Goal: Communication & Community: Share content

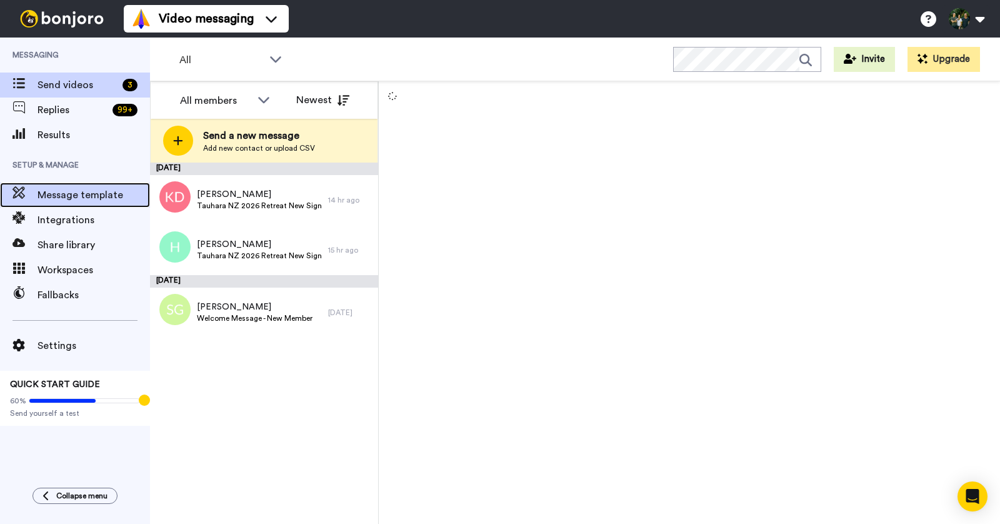
click at [88, 204] on div "Message template" at bounding box center [75, 195] width 150 height 25
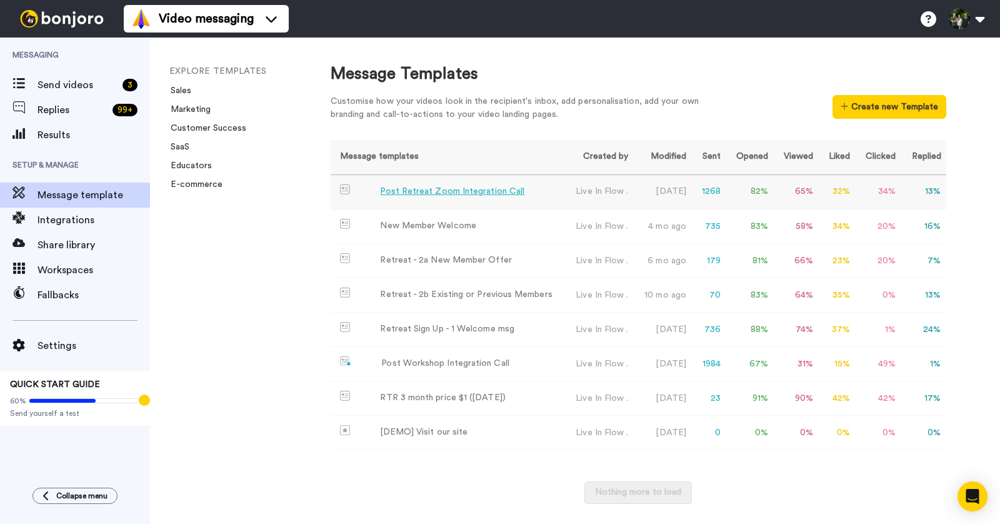
click at [431, 191] on div "Post Retreat Zoom Integration Call" at bounding box center [452, 191] width 144 height 13
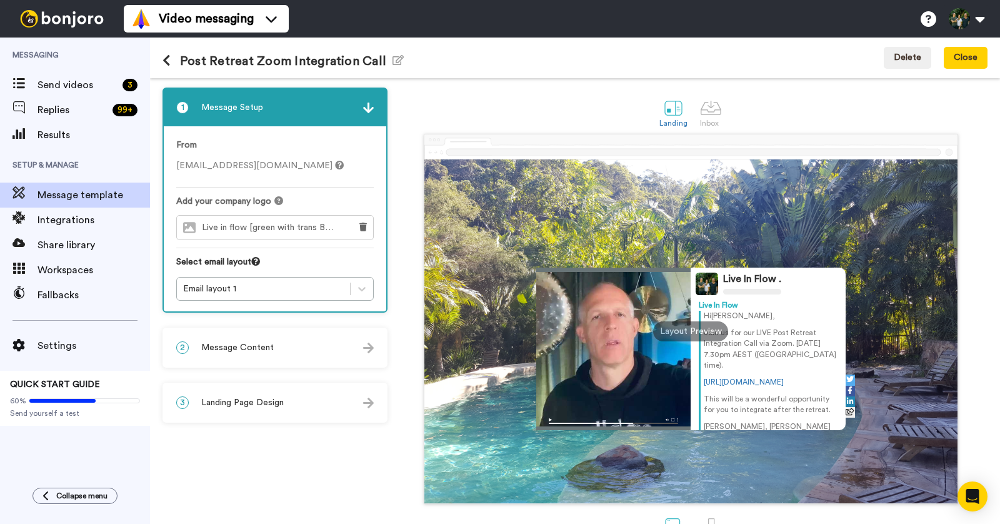
click at [330, 336] on div "2 Message Content" at bounding box center [275, 348] width 223 height 38
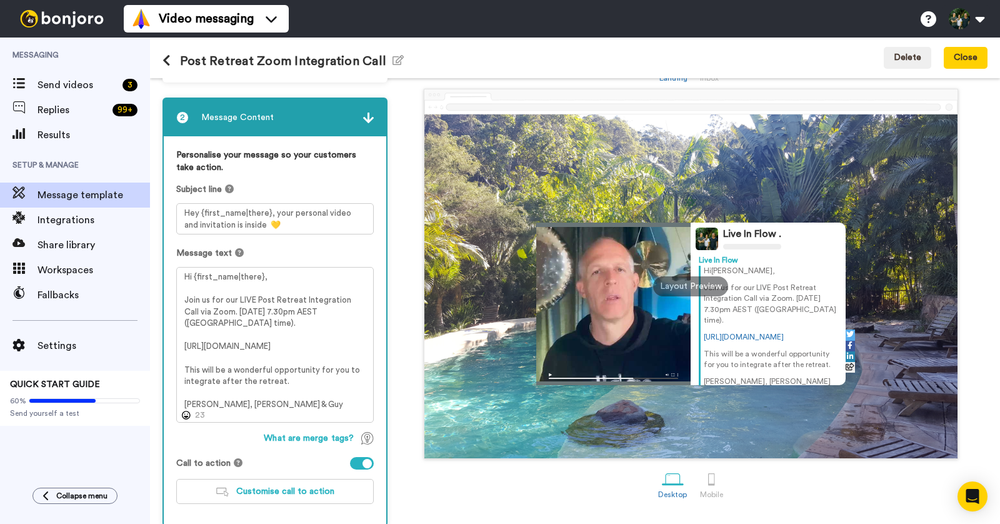
scroll to position [51, 0]
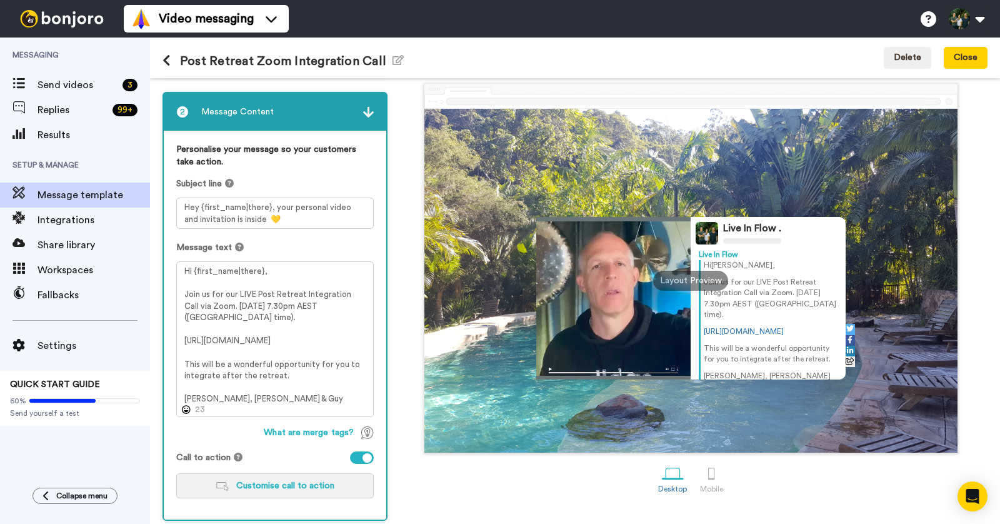
click at [281, 492] on button "Customise call to action" at bounding box center [275, 485] width 198 height 25
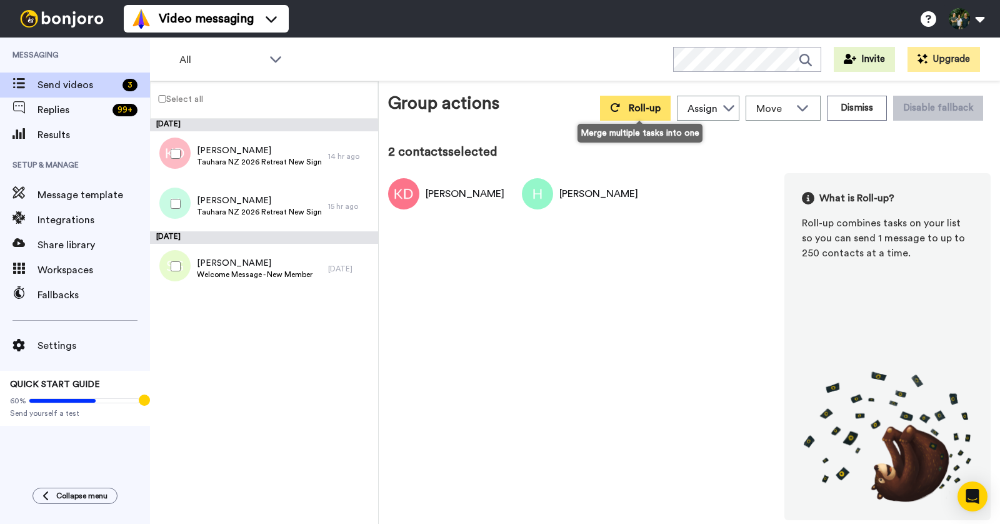
click at [648, 109] on span "Roll-up" at bounding box center [645, 108] width 32 height 10
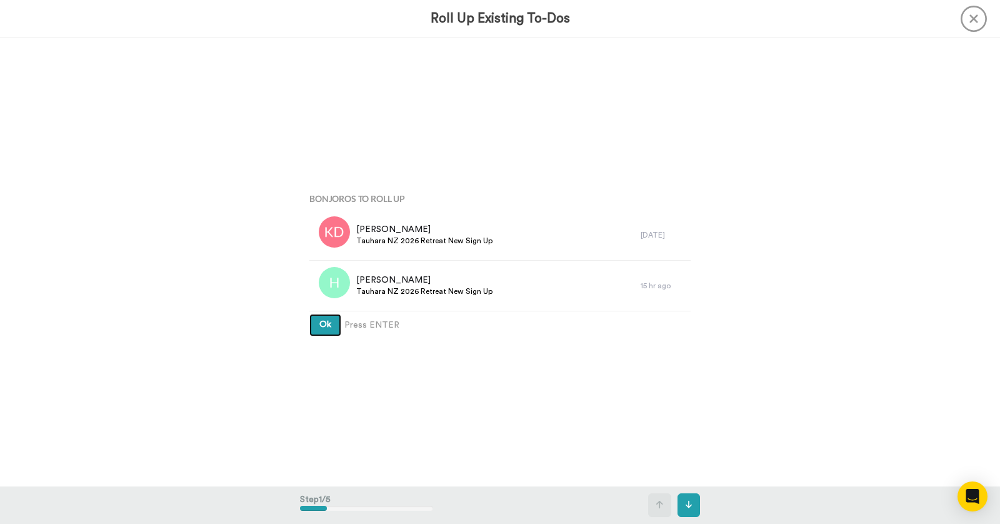
click at [331, 332] on button "Ok" at bounding box center [325, 325] width 32 height 23
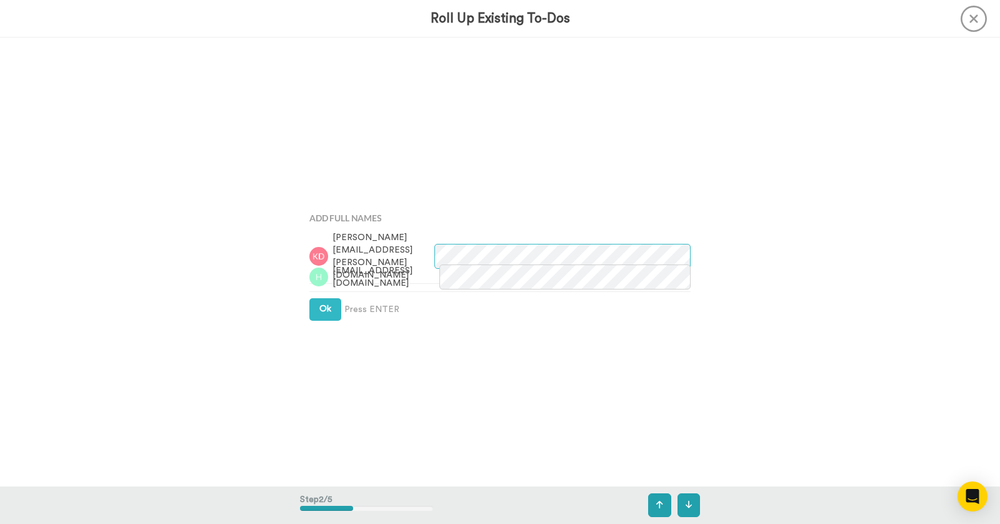
scroll to position [448, 0]
click at [318, 311] on button "Ok" at bounding box center [325, 308] width 32 height 23
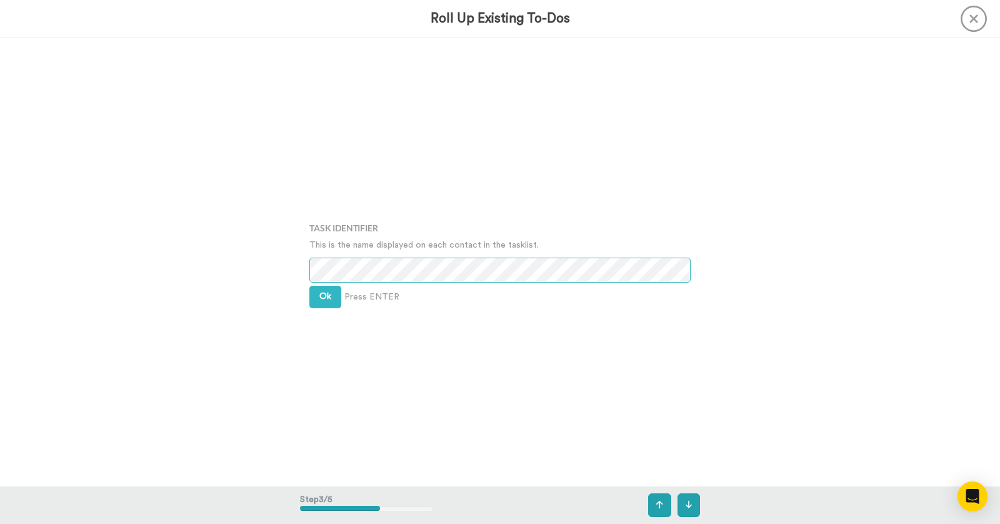
scroll to position [898, 0]
click at [328, 292] on span "Ok" at bounding box center [325, 295] width 12 height 9
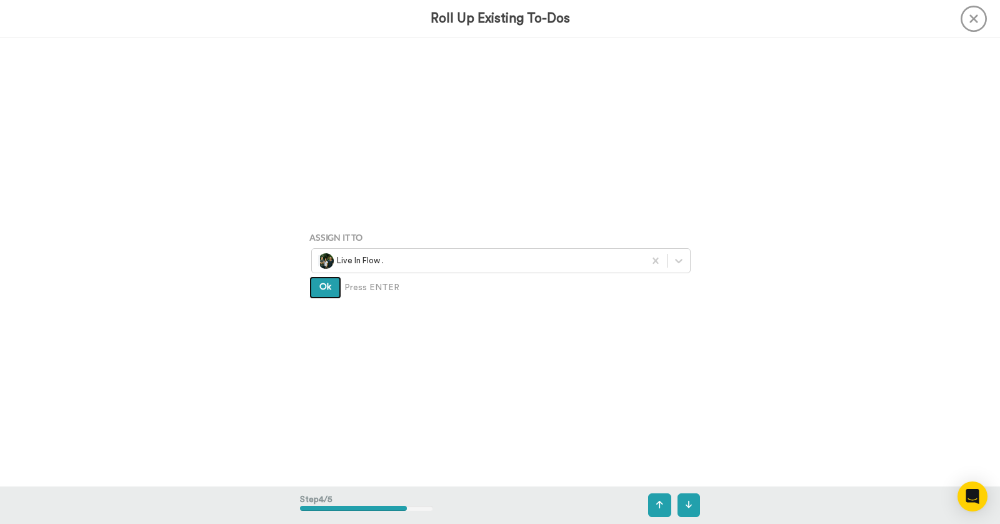
click at [326, 291] on span "Ok" at bounding box center [325, 287] width 12 height 9
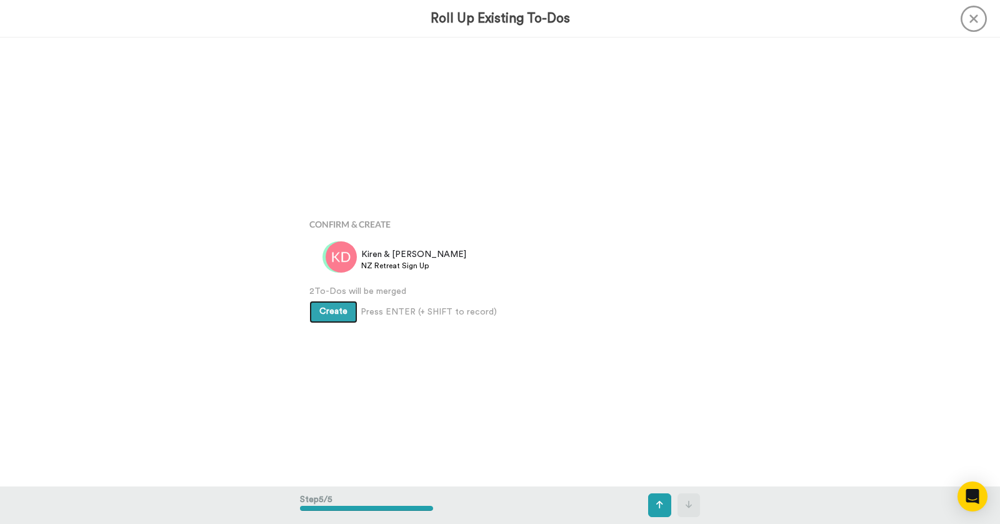
scroll to position [1795, 0]
click at [326, 314] on button "Create" at bounding box center [333, 306] width 48 height 23
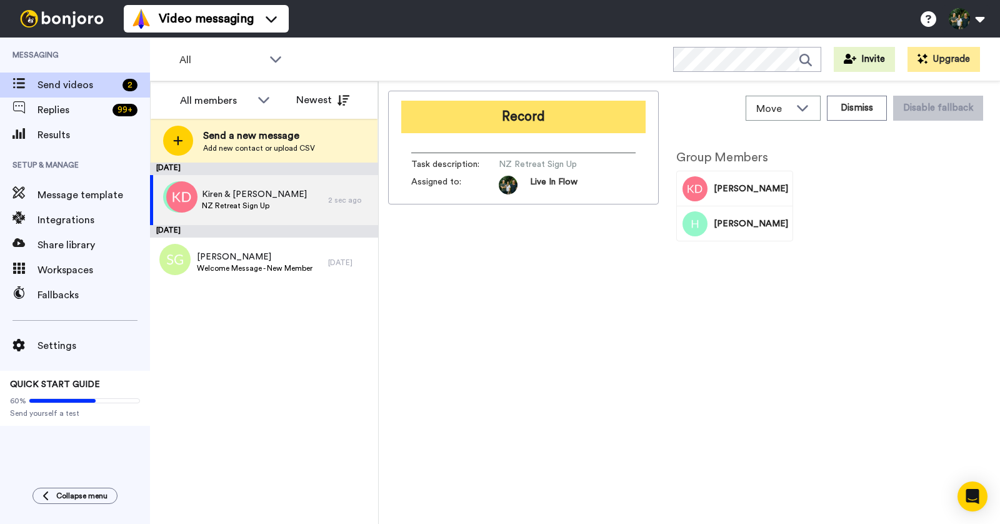
click at [511, 118] on button "Record" at bounding box center [523, 117] width 244 height 33
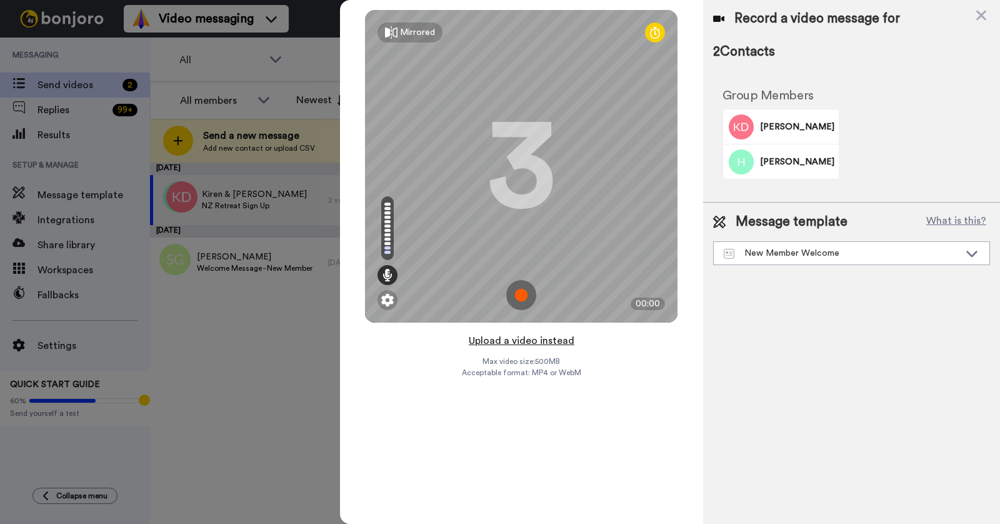
click at [525, 343] on button "Upload a video instead" at bounding box center [521, 341] width 113 height 16
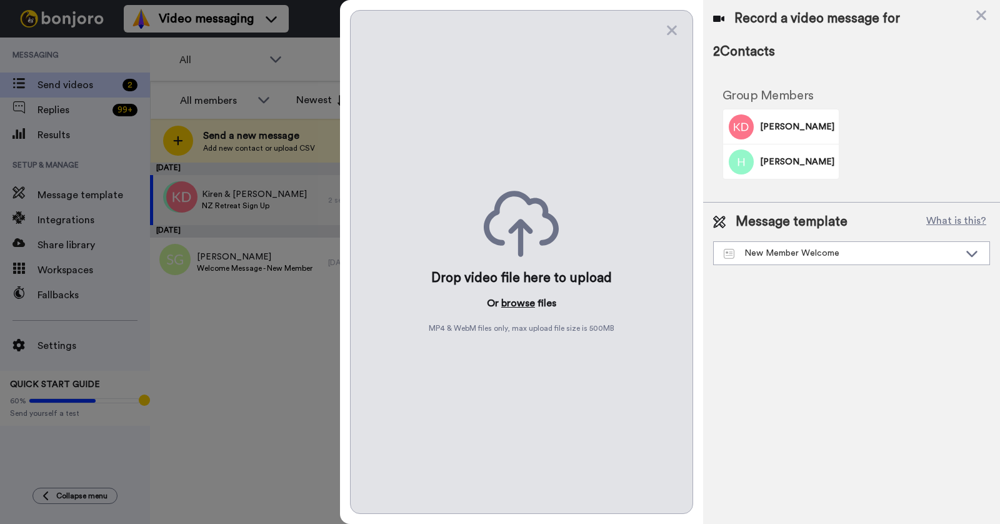
click at [520, 299] on button "browse" at bounding box center [518, 303] width 34 height 15
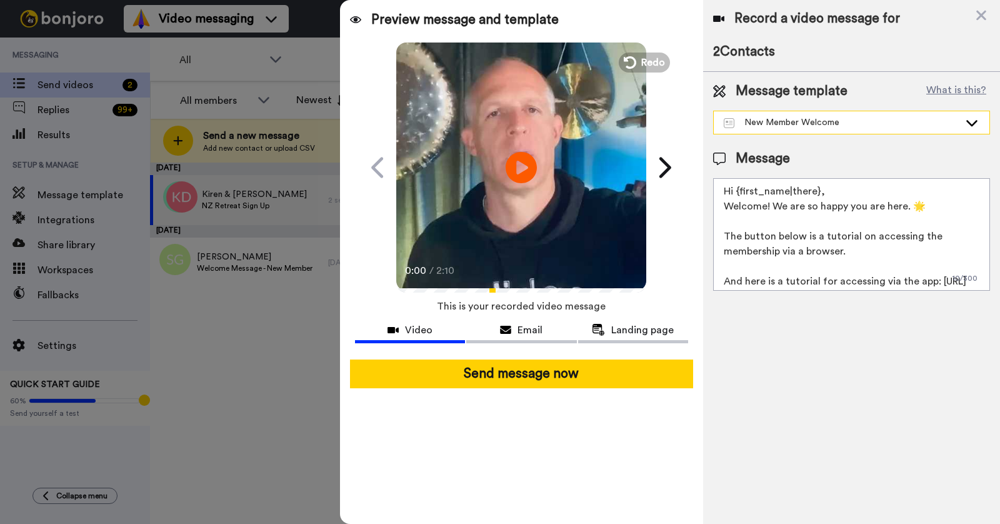
click at [845, 121] on div "New Member Welcome" at bounding box center [842, 122] width 236 height 13
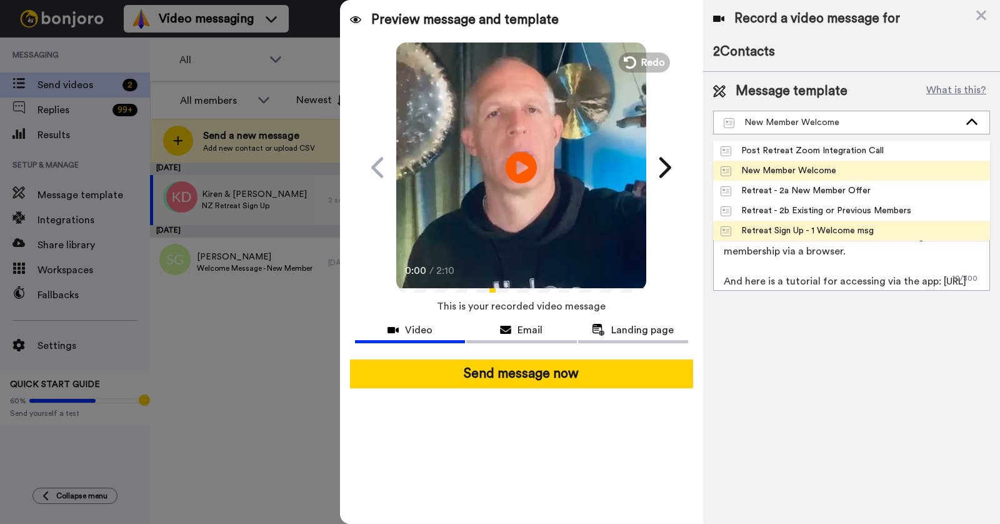
click at [818, 226] on div "Retreat Sign Up - 1 Welcome msg" at bounding box center [797, 230] width 153 height 13
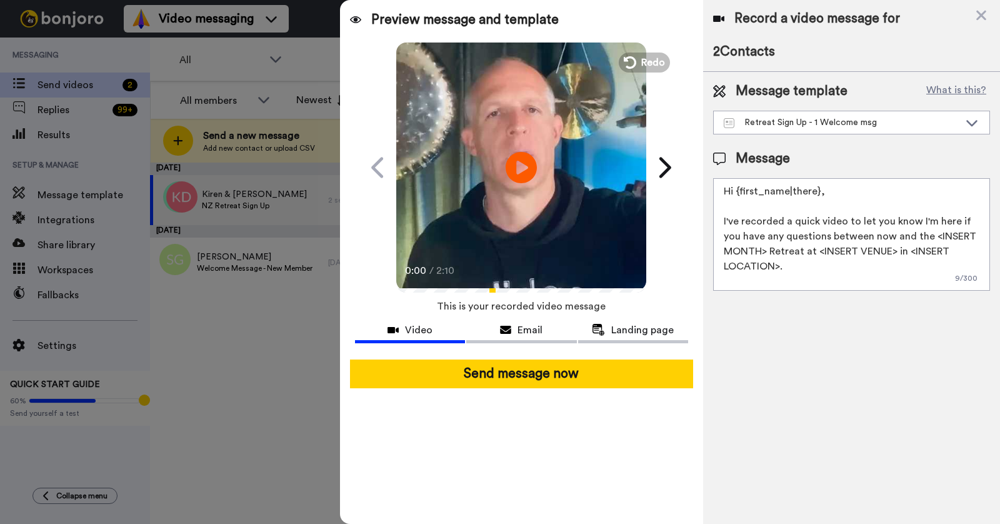
click at [767, 250] on textarea "Hi {first_name|there}, I've recorded a quick video to let you know I'm here if …" at bounding box center [851, 234] width 277 height 113
click at [871, 251] on textarea "Hi {first_name|there}, I've recorded a quick video to let you know I'm here if …" at bounding box center [851, 234] width 277 height 113
click at [778, 264] on textarea "Hi {first_name|there}, I've recorded a quick video to let you know I'm here if …" at bounding box center [851, 234] width 277 height 113
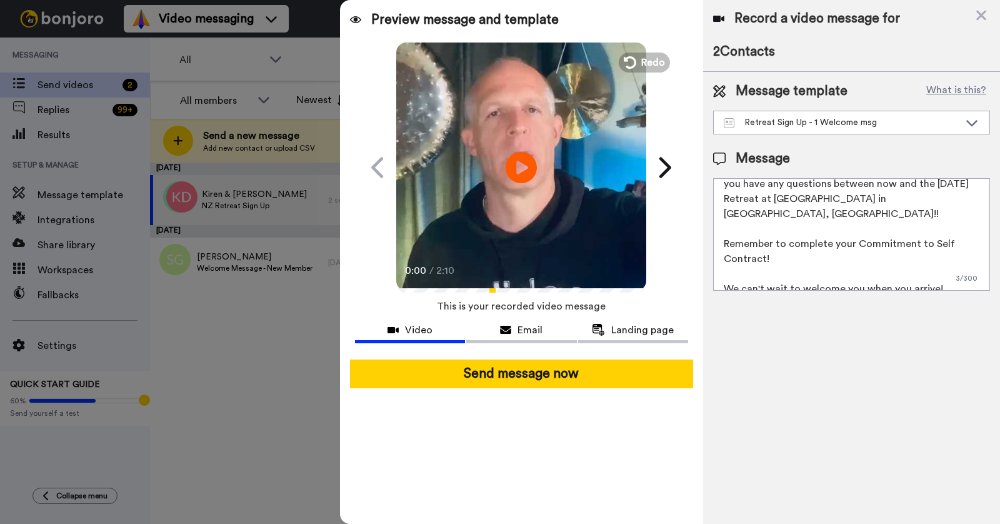
scroll to position [63, 0]
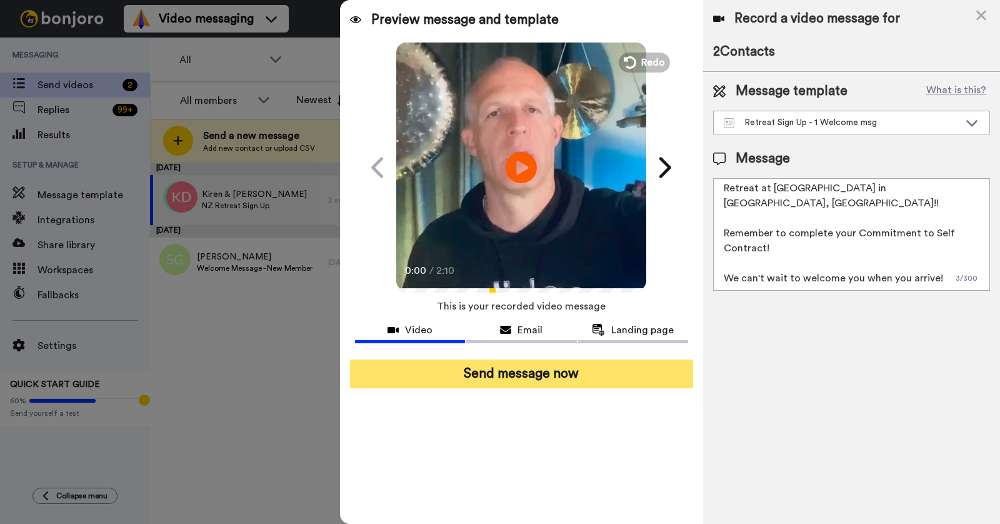
type textarea "Hi {first_name|there}, I've recorded a quick video to let you know I'm here if …"
click at [571, 375] on button "Send message now" at bounding box center [521, 374] width 343 height 29
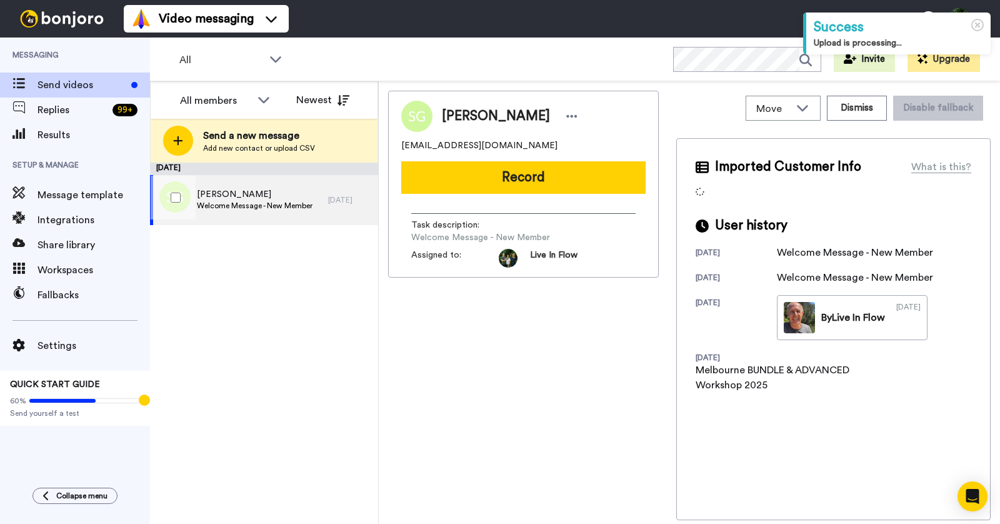
click at [265, 198] on span "Susan Griffin" at bounding box center [255, 194] width 116 height 13
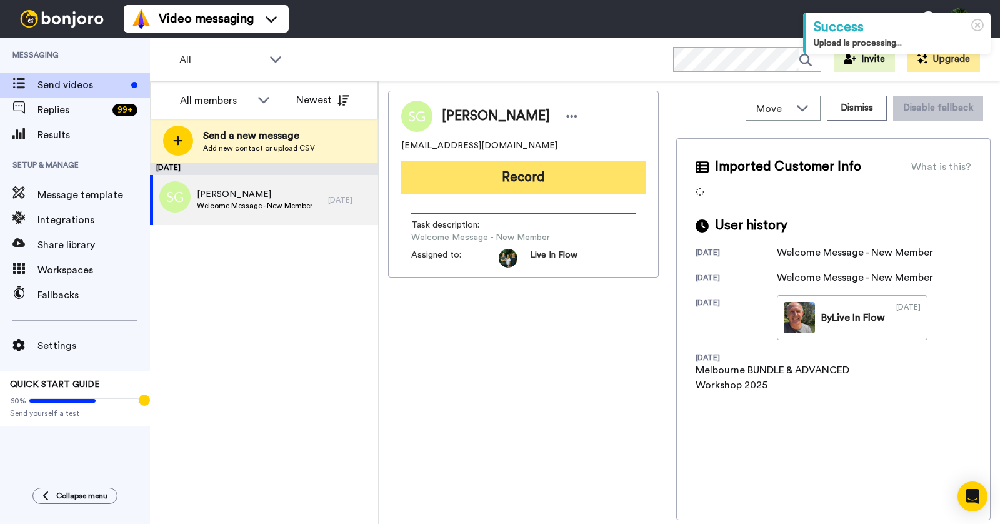
click at [510, 185] on button "Record" at bounding box center [523, 177] width 244 height 33
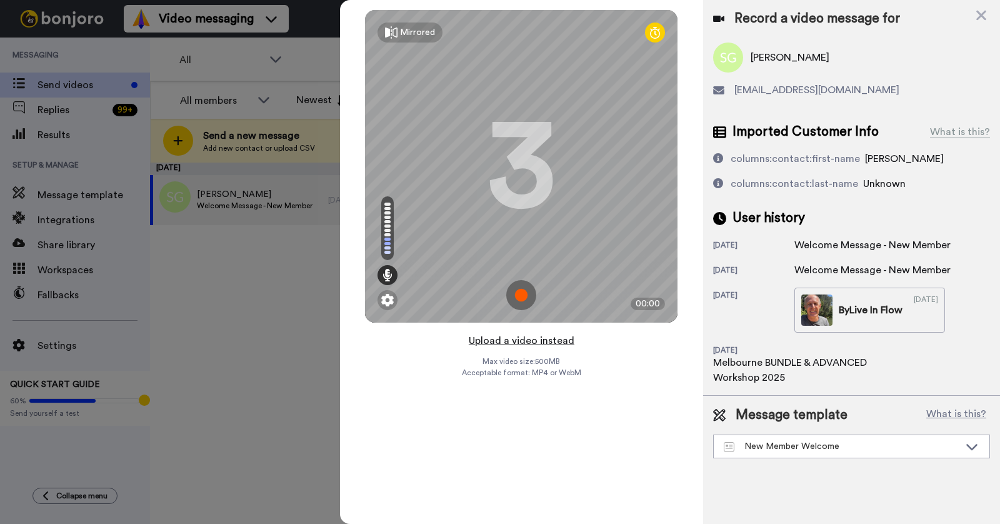
click at [514, 339] on button "Upload a video instead" at bounding box center [521, 341] width 113 height 16
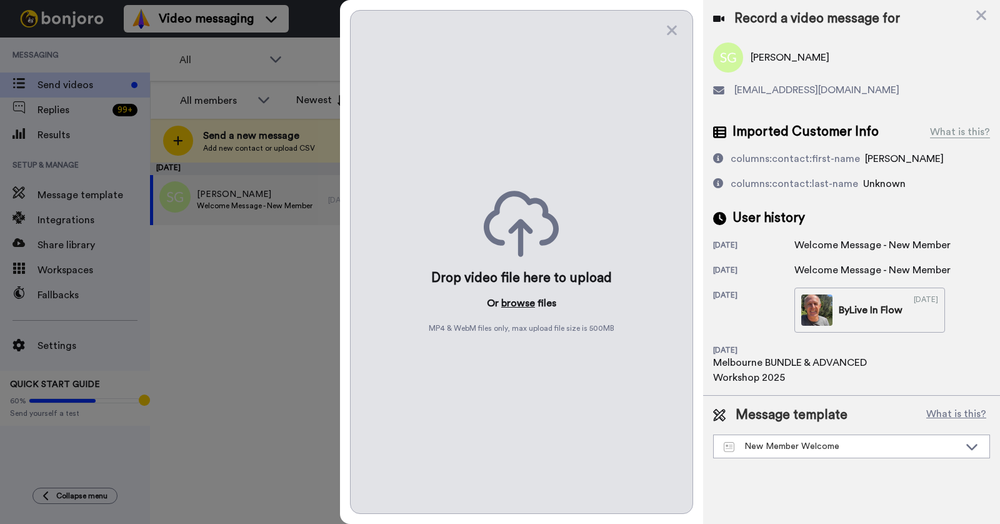
click at [516, 301] on button "browse" at bounding box center [518, 303] width 34 height 15
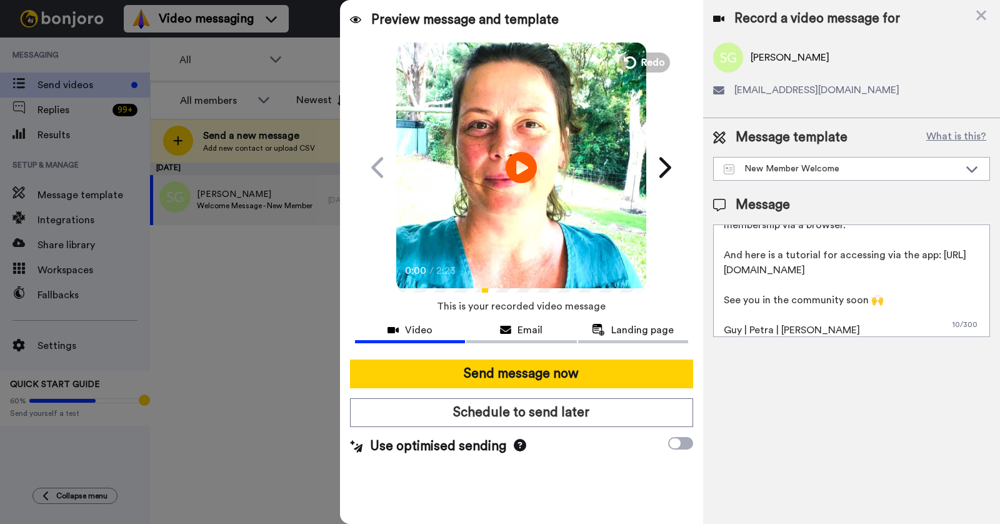
scroll to position [78, 0]
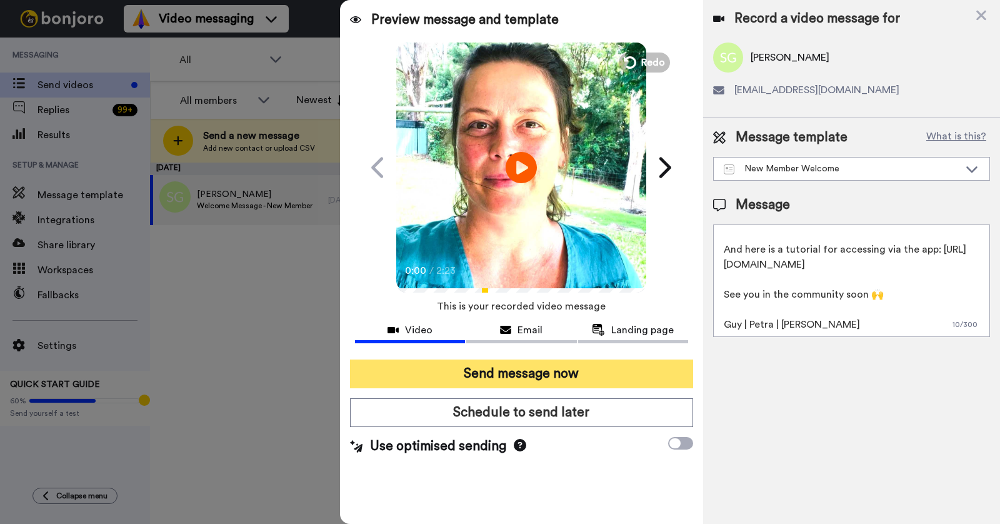
click at [580, 368] on button "Send message now" at bounding box center [521, 374] width 343 height 29
